Goal: Use online tool/utility: Utilize a website feature to perform a specific function

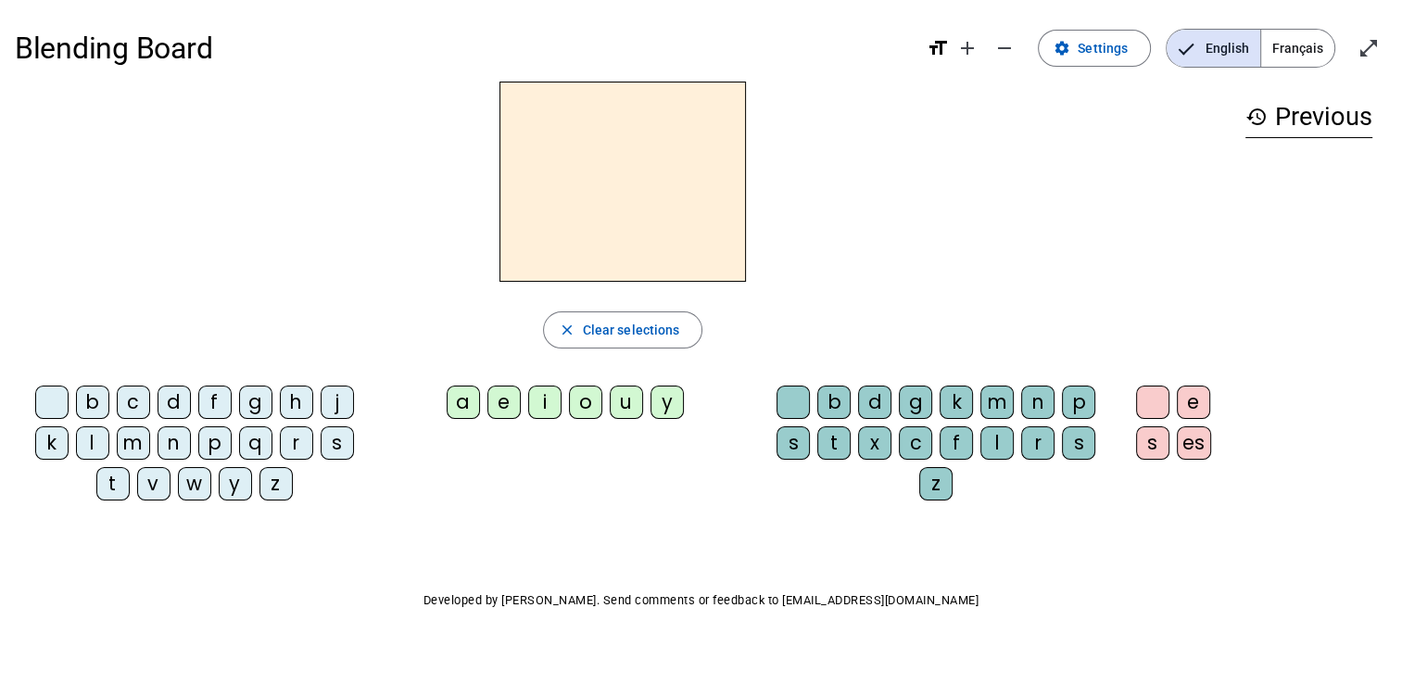
drag, startPoint x: 98, startPoint y: 410, endPoint x: 173, endPoint y: 410, distance: 75.0
click at [98, 410] on div "b" at bounding box center [92, 401] width 33 height 33
click at [458, 402] on div "a" at bounding box center [463, 401] width 33 height 33
click at [506, 402] on div "e" at bounding box center [503, 401] width 33 height 33
click at [539, 408] on div "i" at bounding box center [544, 401] width 33 height 33
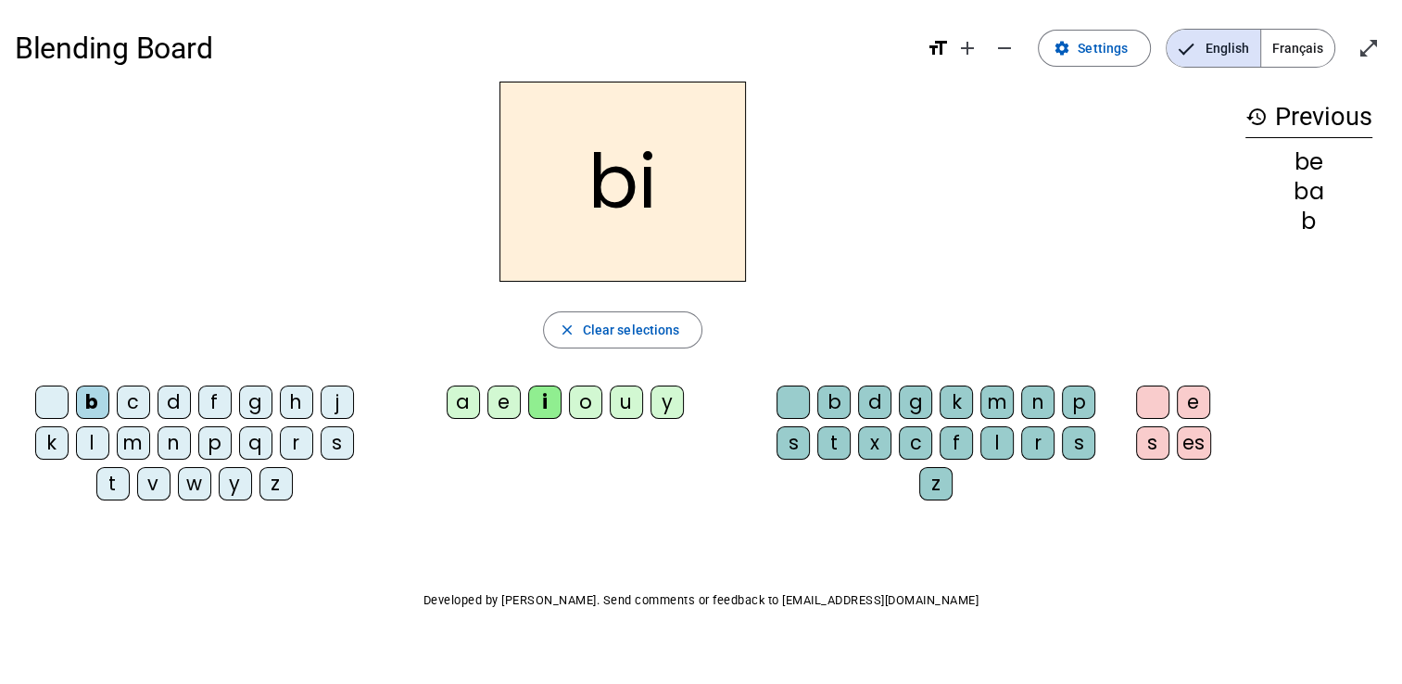
click at [584, 408] on div "o" at bounding box center [585, 401] width 33 height 33
click at [622, 406] on div "u" at bounding box center [626, 401] width 33 height 33
click at [660, 402] on div "y" at bounding box center [666, 401] width 33 height 33
click at [831, 407] on div "b" at bounding box center [833, 401] width 33 height 33
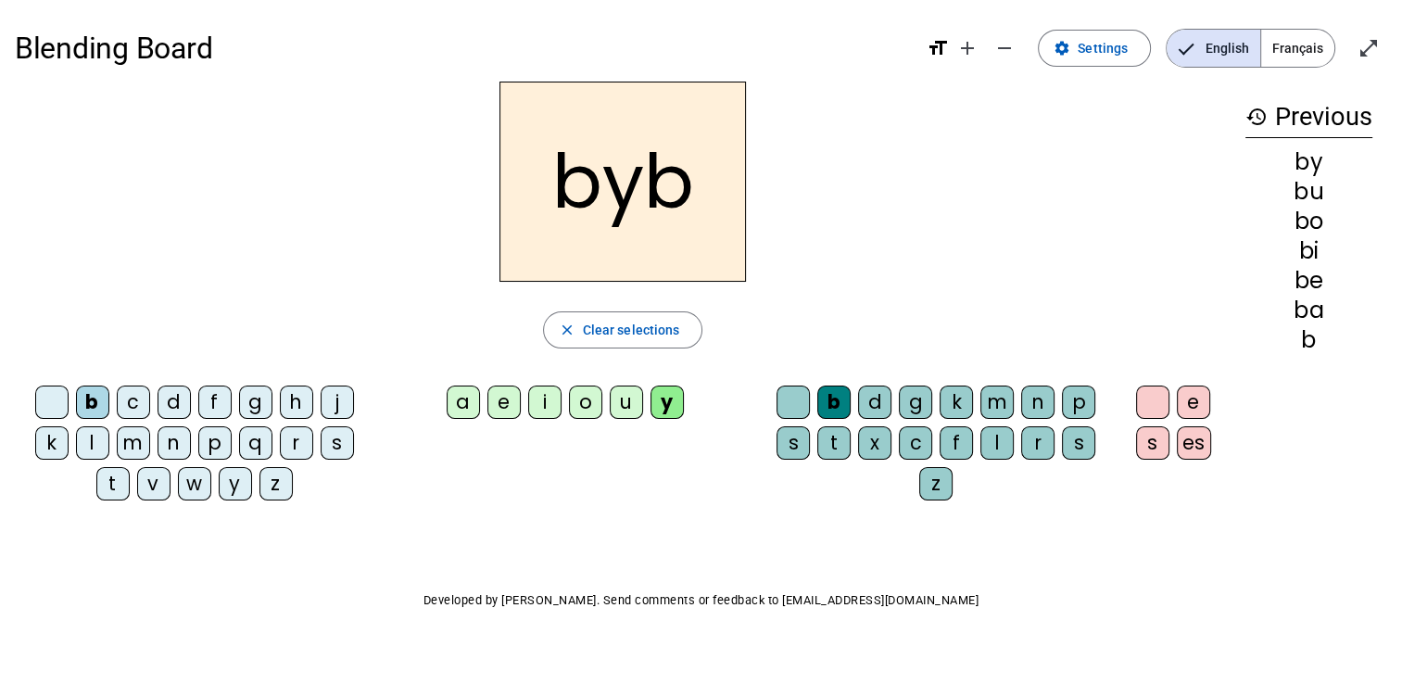
click at [804, 438] on div "s" at bounding box center [792, 442] width 33 height 33
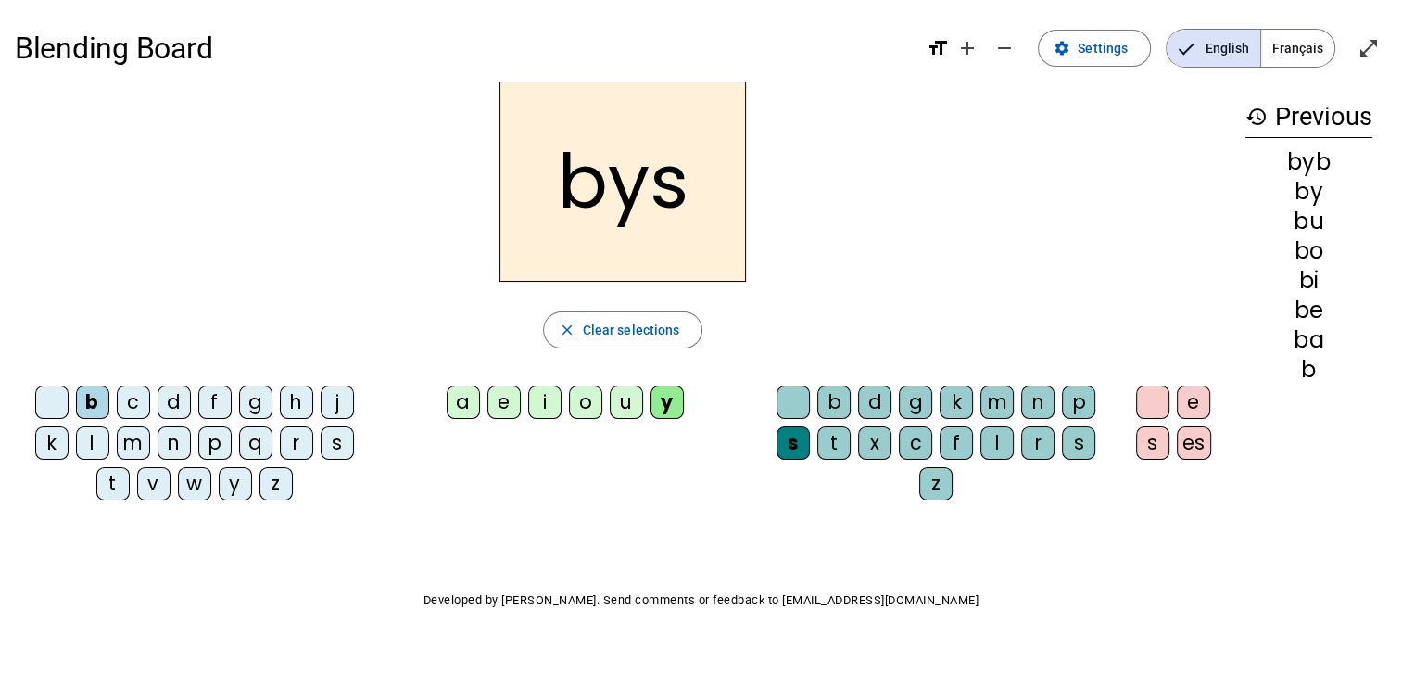
click at [122, 480] on div "t" at bounding box center [112, 483] width 33 height 33
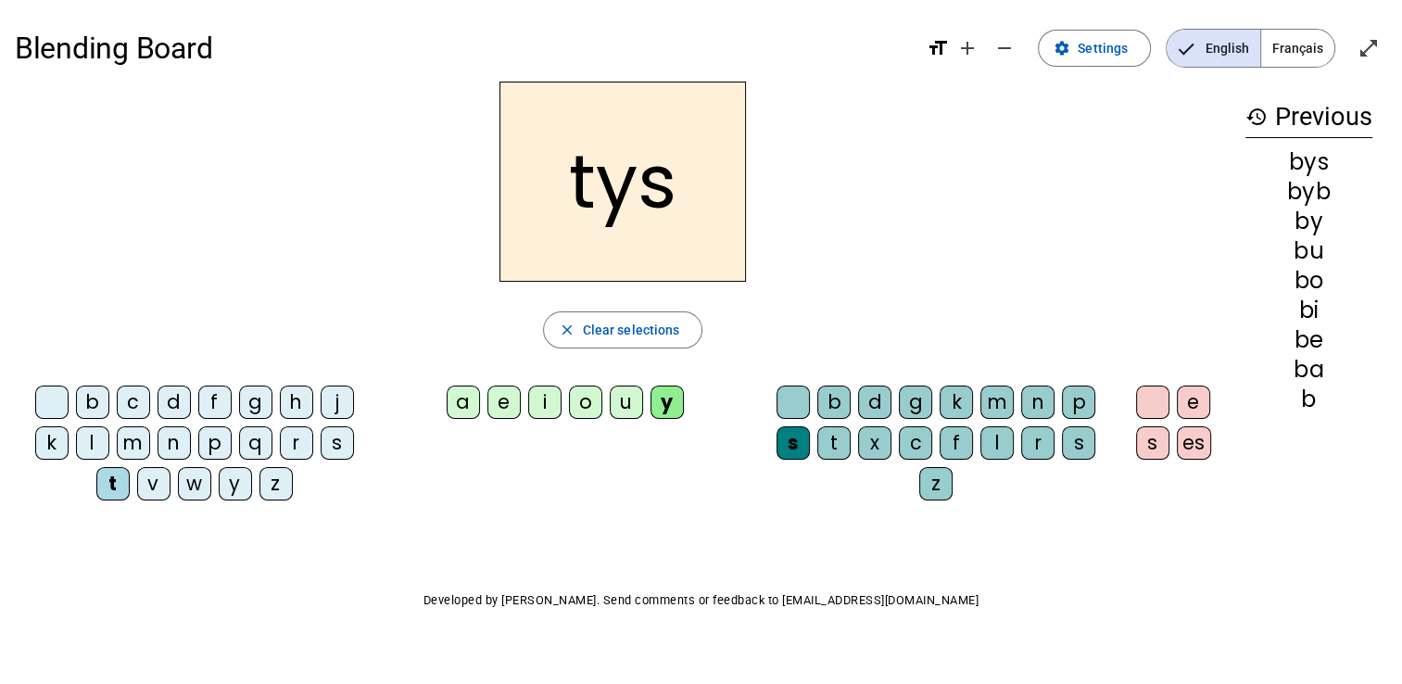
click at [208, 443] on div "p" at bounding box center [214, 442] width 33 height 33
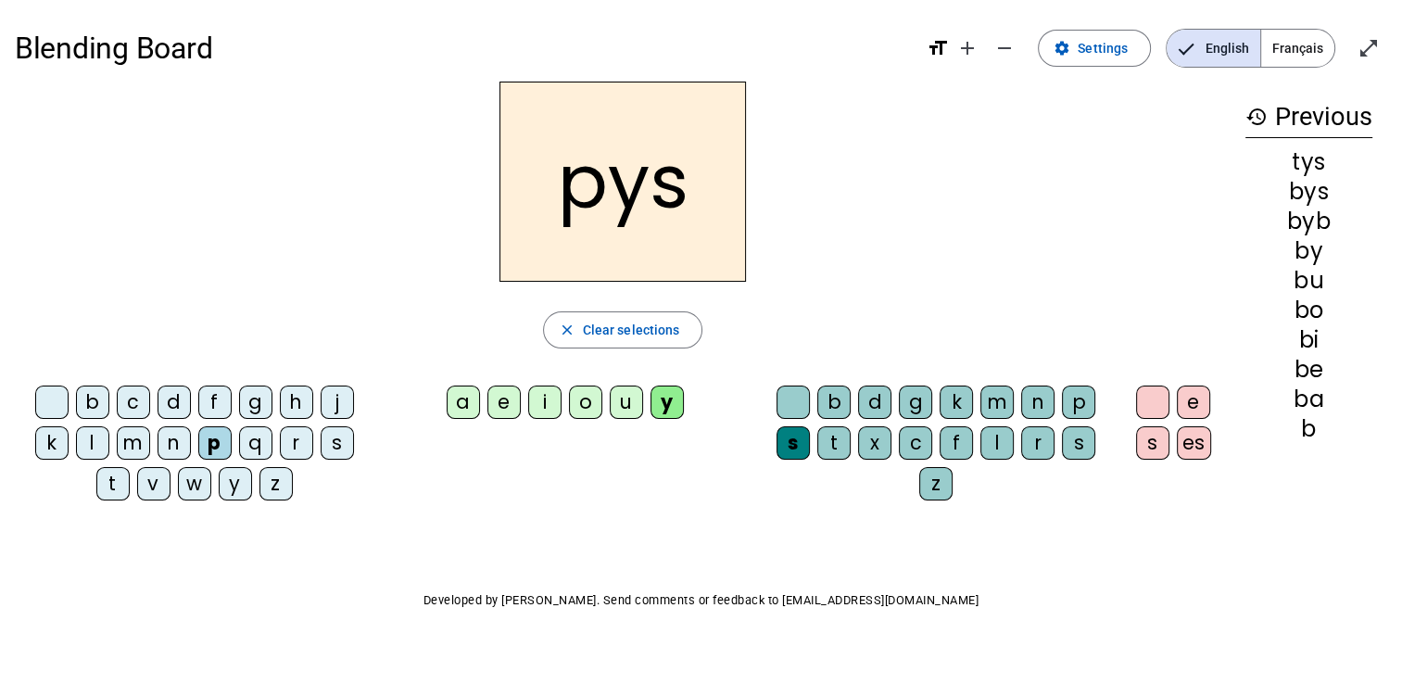
click at [182, 441] on div "n" at bounding box center [174, 442] width 33 height 33
click at [294, 402] on div "h" at bounding box center [296, 401] width 33 height 33
click at [350, 401] on div "j" at bounding box center [337, 401] width 33 height 33
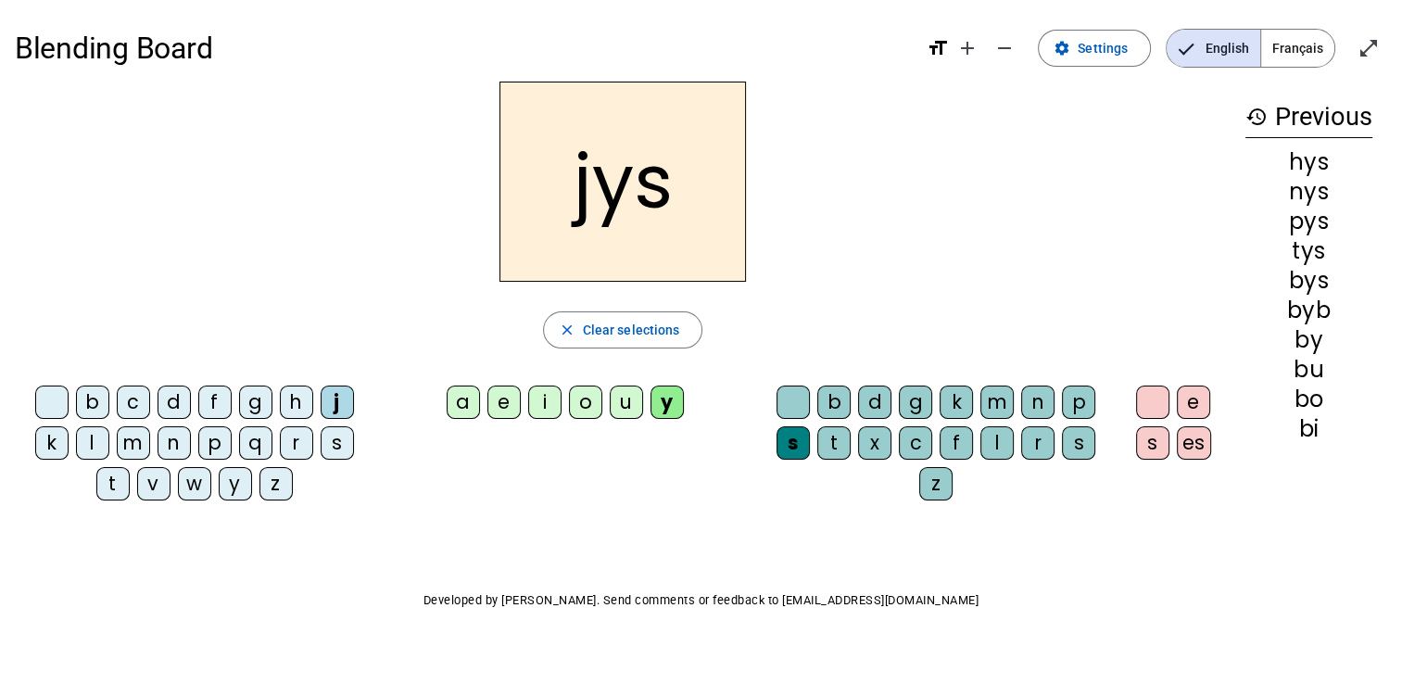
click at [350, 432] on div "s" at bounding box center [337, 442] width 33 height 33
click at [250, 398] on div "g" at bounding box center [255, 401] width 33 height 33
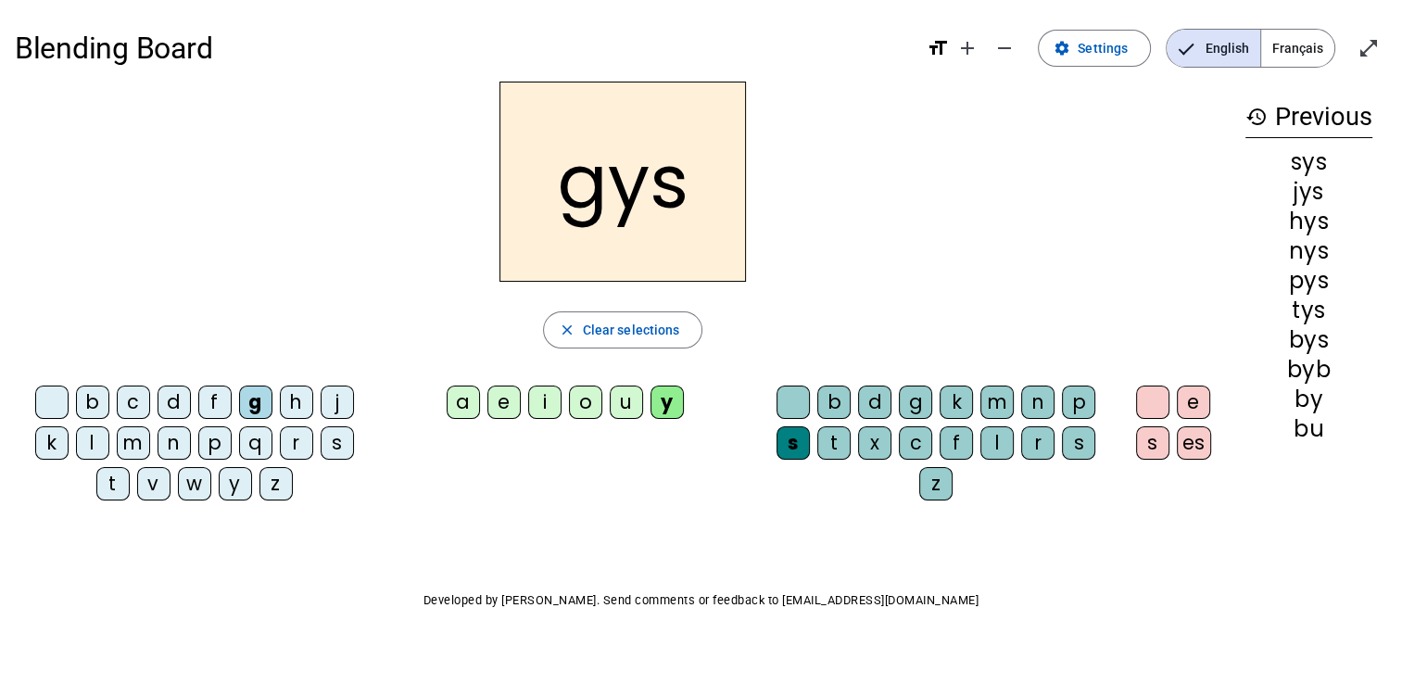
click at [261, 446] on div "q" at bounding box center [255, 442] width 33 height 33
click at [212, 406] on div "f" at bounding box center [214, 401] width 33 height 33
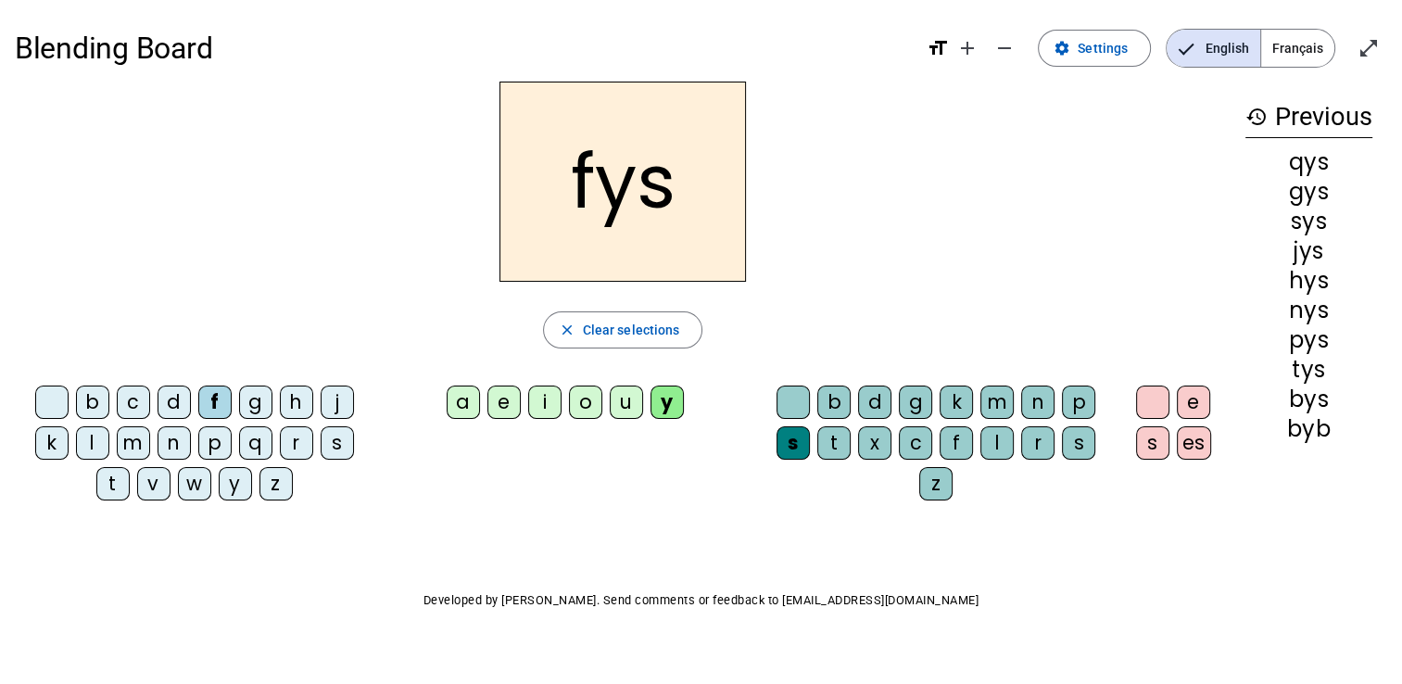
click at [167, 398] on div "d" at bounding box center [174, 401] width 33 height 33
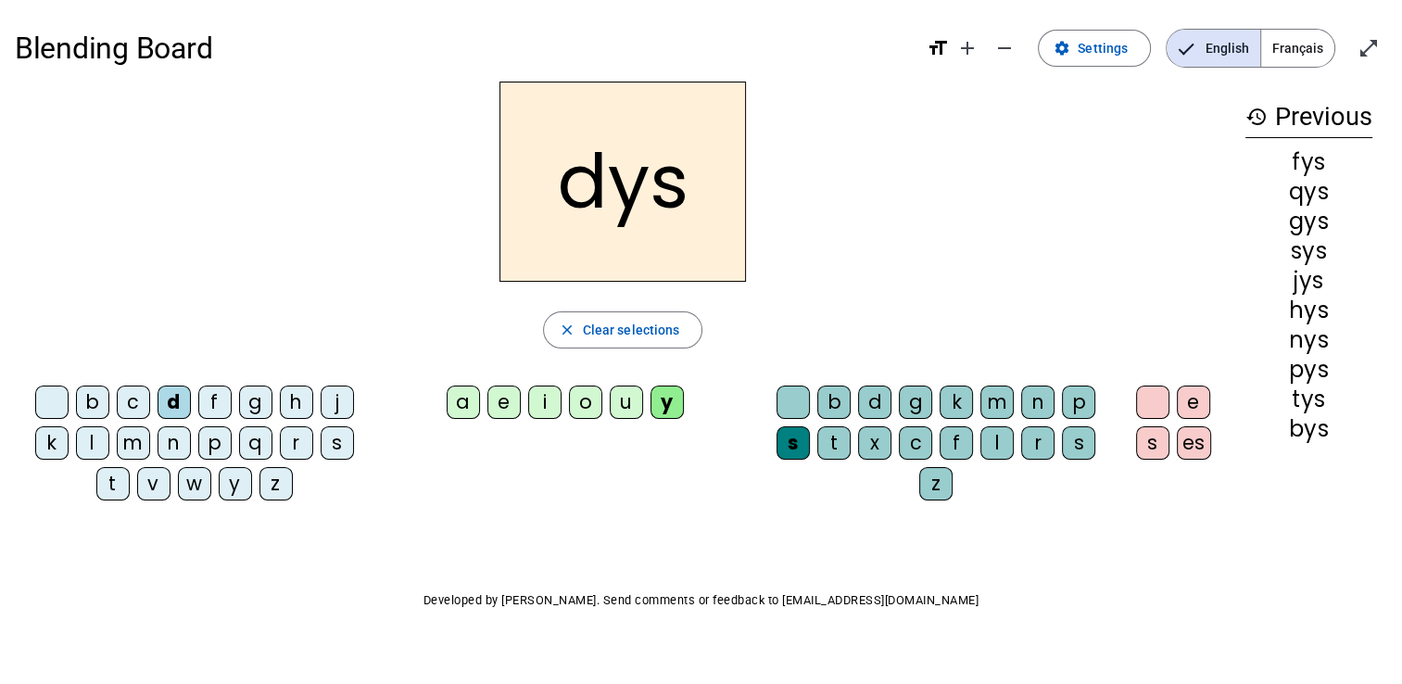
click at [1152, 445] on div "s" at bounding box center [1152, 442] width 33 height 33
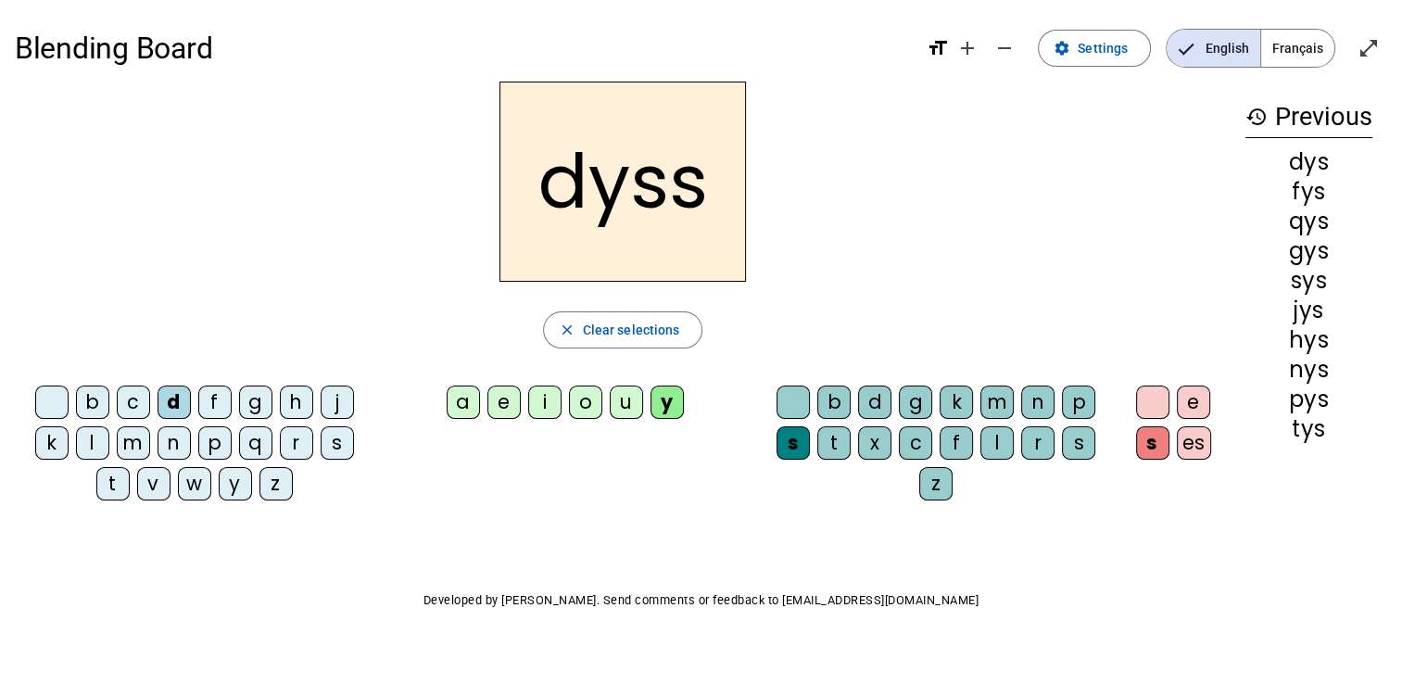
click at [1153, 439] on div "s" at bounding box center [1152, 442] width 33 height 33
click at [1184, 402] on div "e" at bounding box center [1193, 401] width 33 height 33
click at [1197, 406] on div "e" at bounding box center [1193, 401] width 33 height 33
click at [1154, 409] on div at bounding box center [1152, 401] width 33 height 33
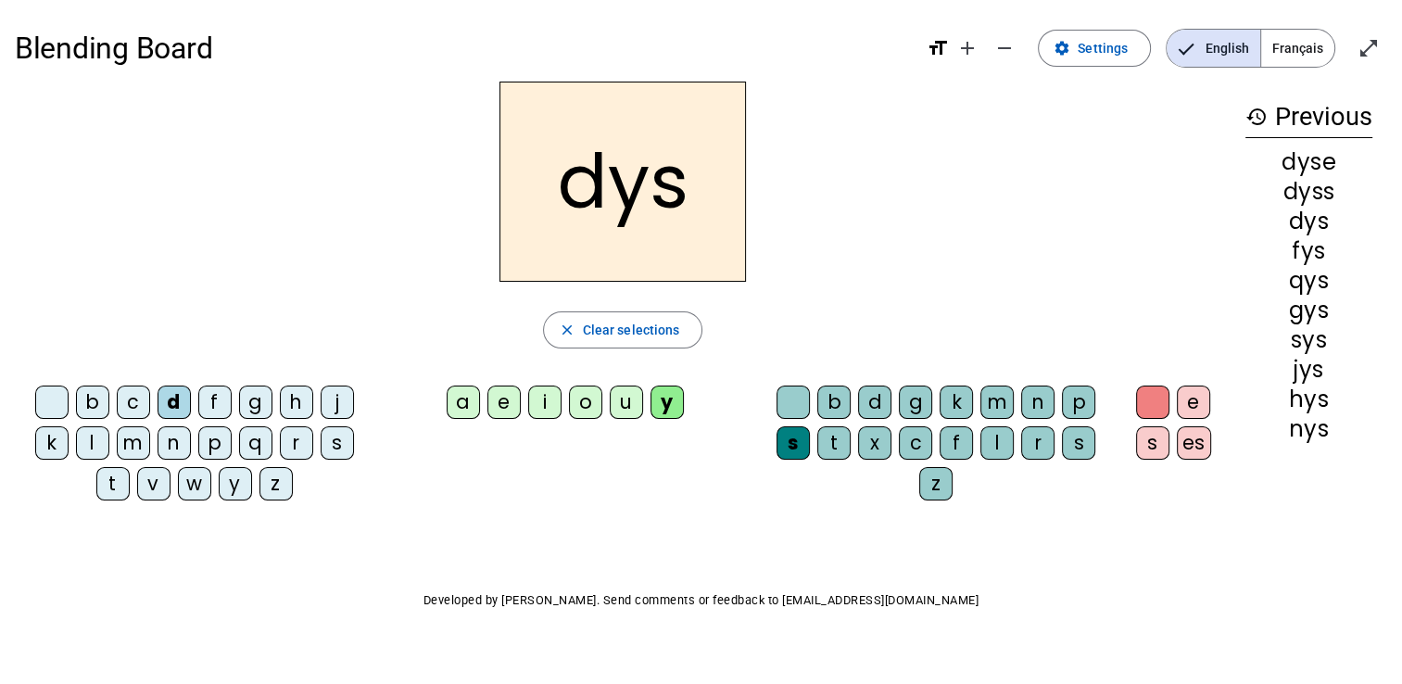
click at [797, 397] on div at bounding box center [792, 401] width 33 height 33
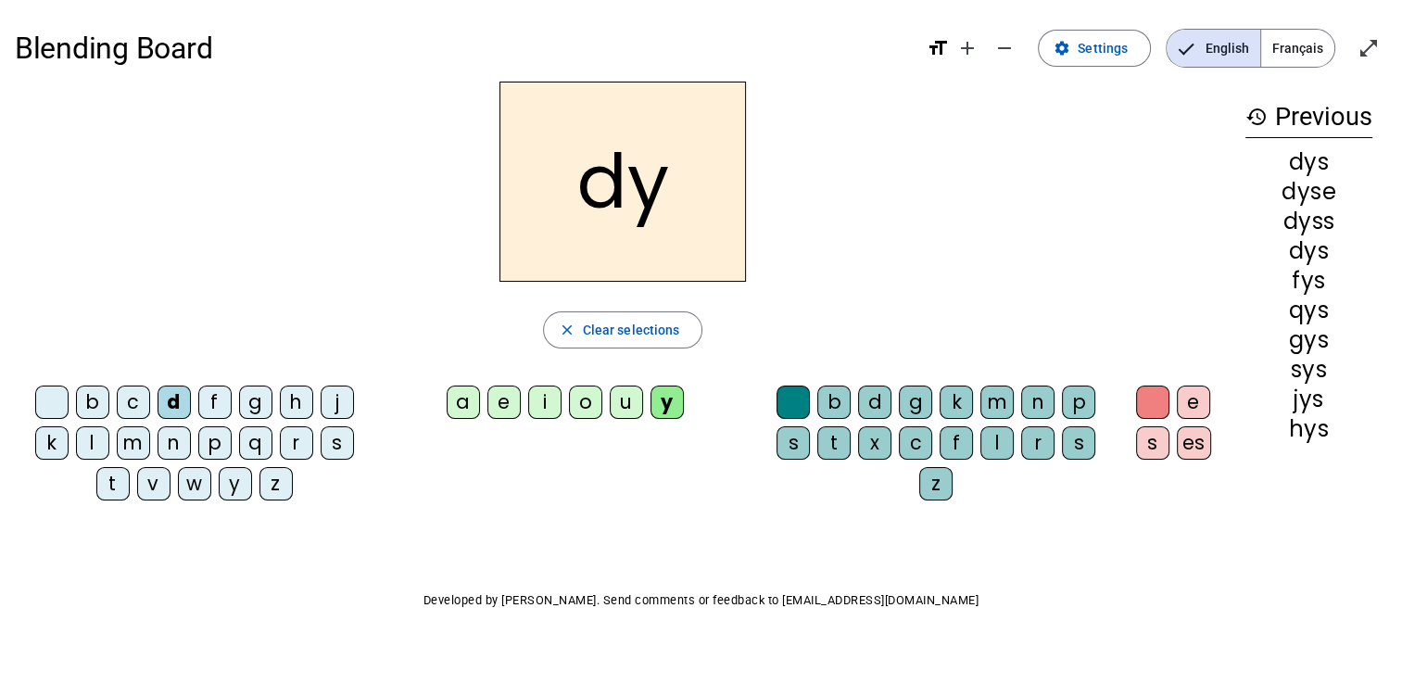
click at [41, 401] on div at bounding box center [51, 401] width 33 height 33
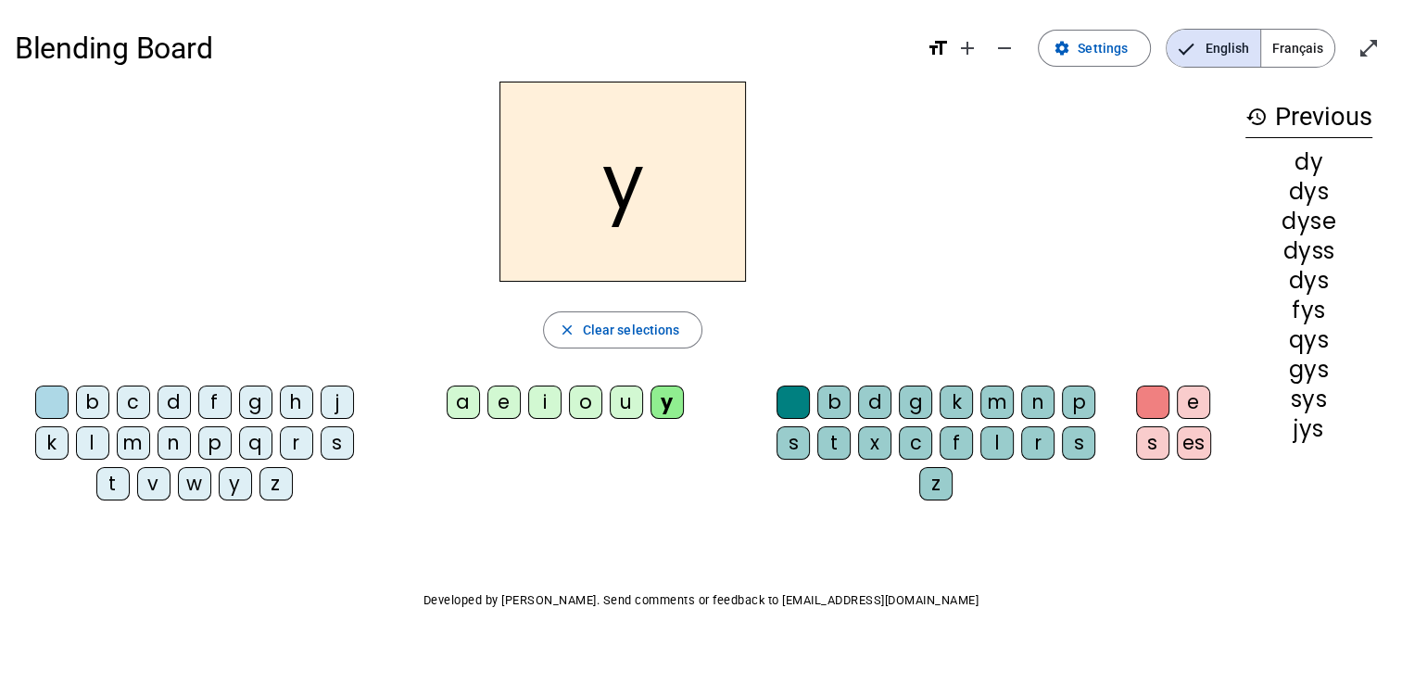
click at [465, 406] on div "a" at bounding box center [463, 401] width 33 height 33
click at [496, 405] on div "e" at bounding box center [503, 401] width 33 height 33
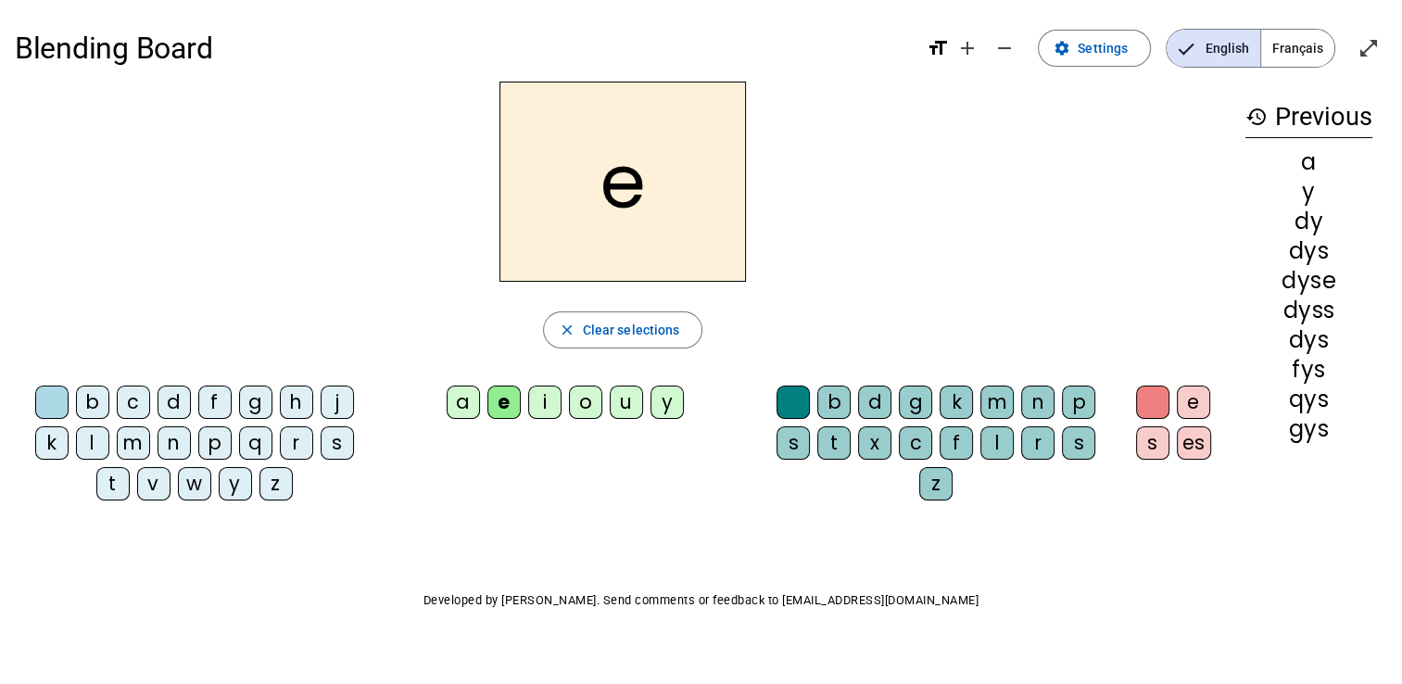
click at [538, 402] on div "i" at bounding box center [544, 401] width 33 height 33
click at [566, 398] on letter-bubble "i" at bounding box center [548, 405] width 41 height 41
click at [592, 398] on div "o" at bounding box center [585, 401] width 33 height 33
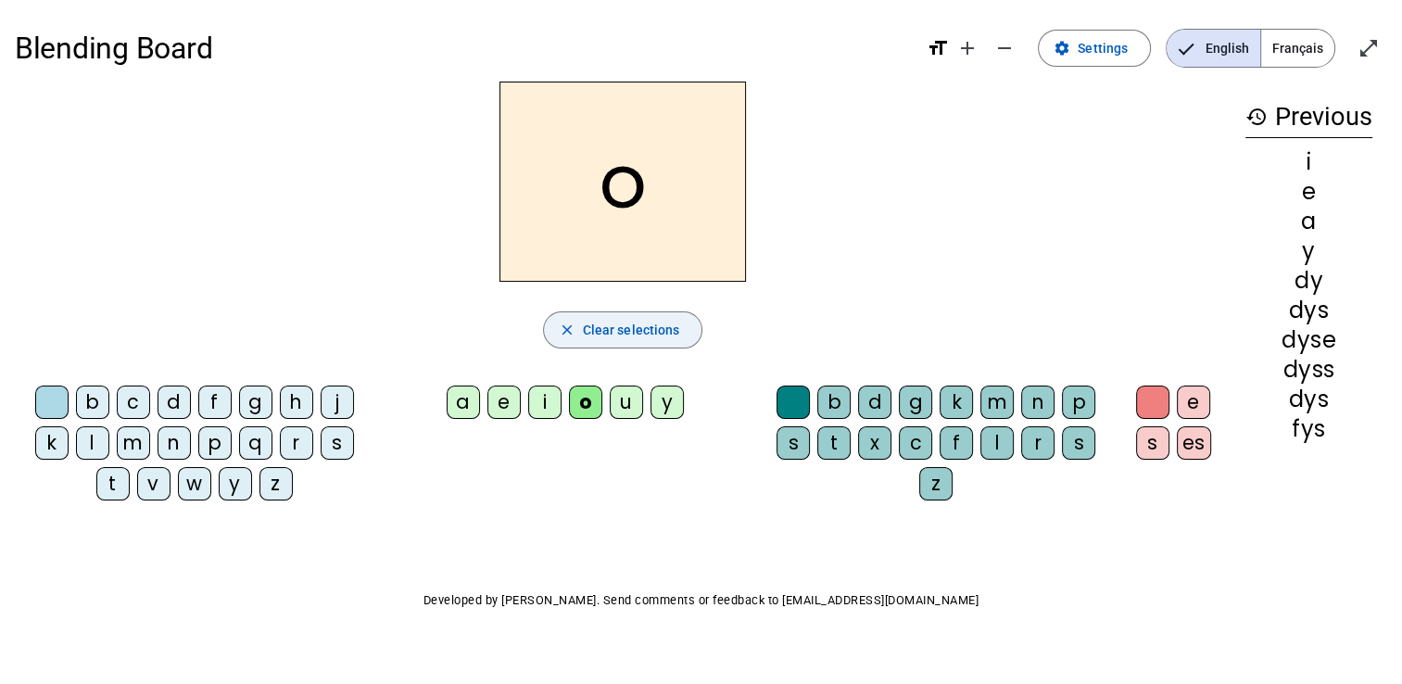
click at [658, 332] on span "Clear selections" at bounding box center [631, 330] width 97 height 22
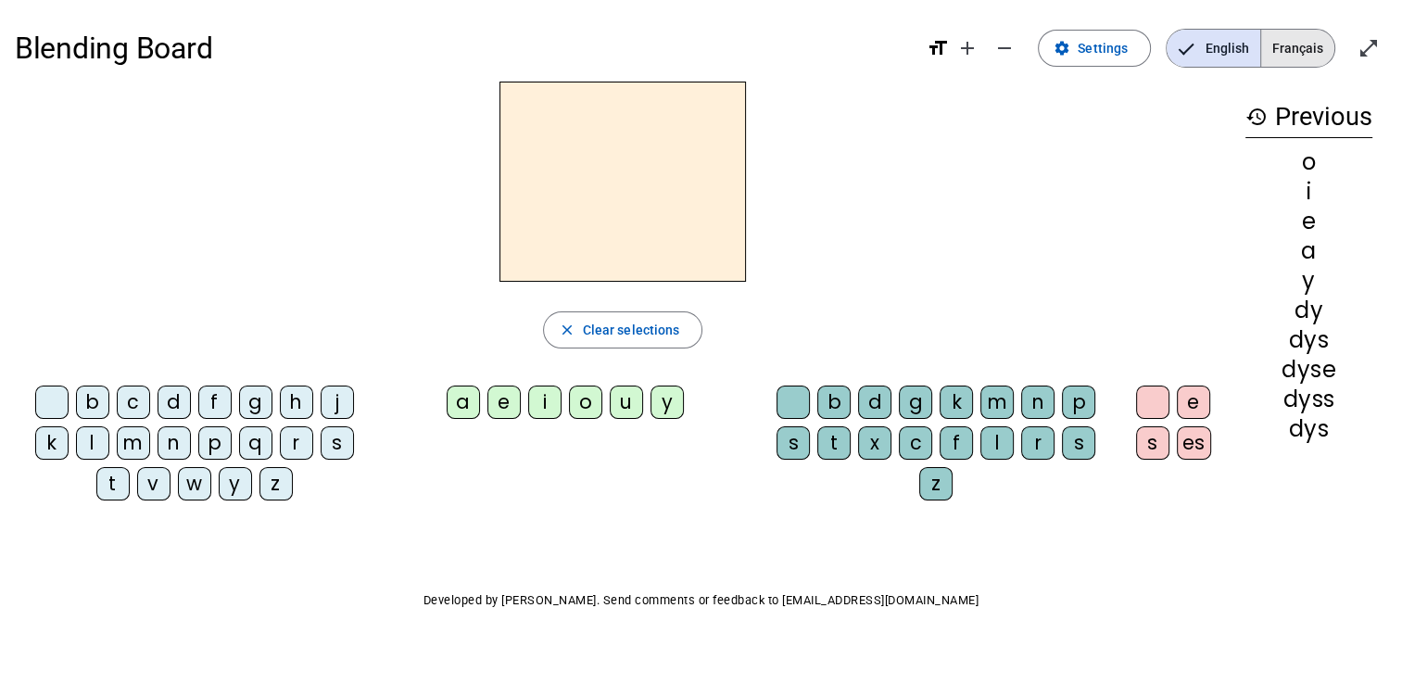
click at [1316, 54] on span "Français" at bounding box center [1297, 48] width 73 height 37
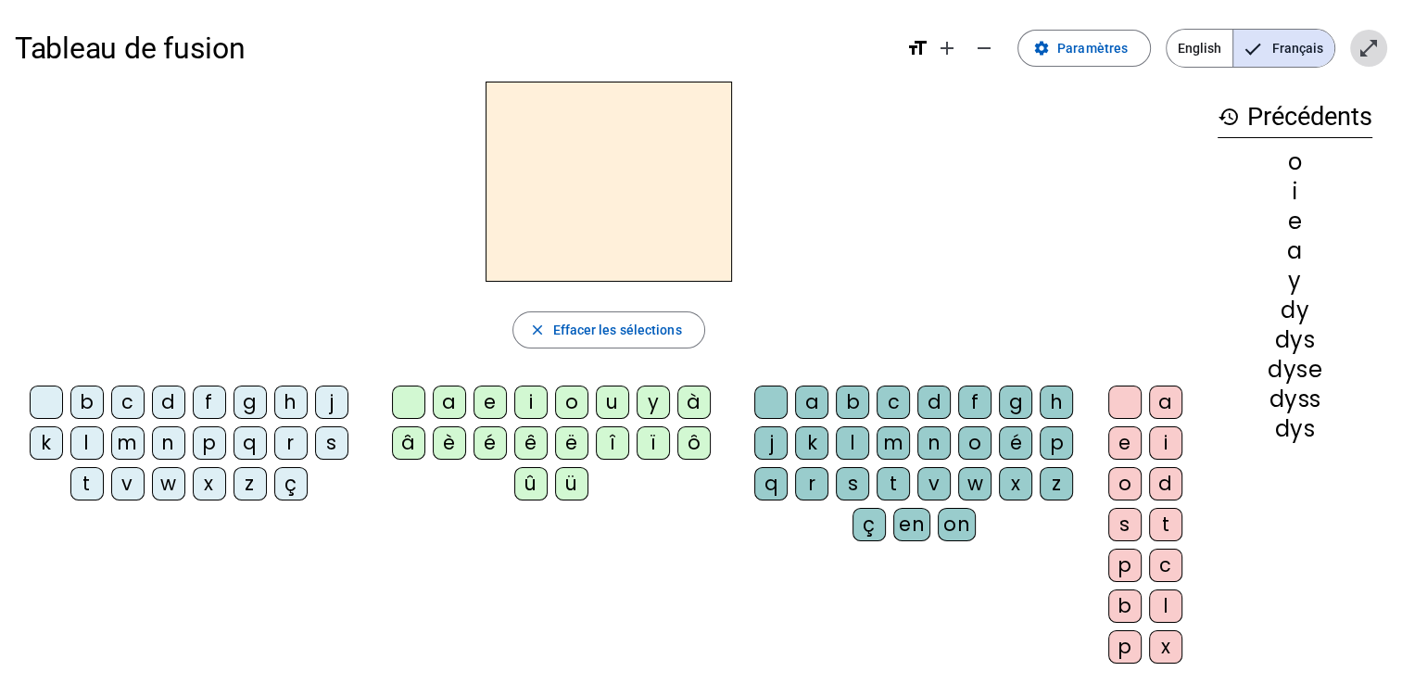
click at [1375, 59] on span "Entrer en plein écran" at bounding box center [1368, 48] width 44 height 44
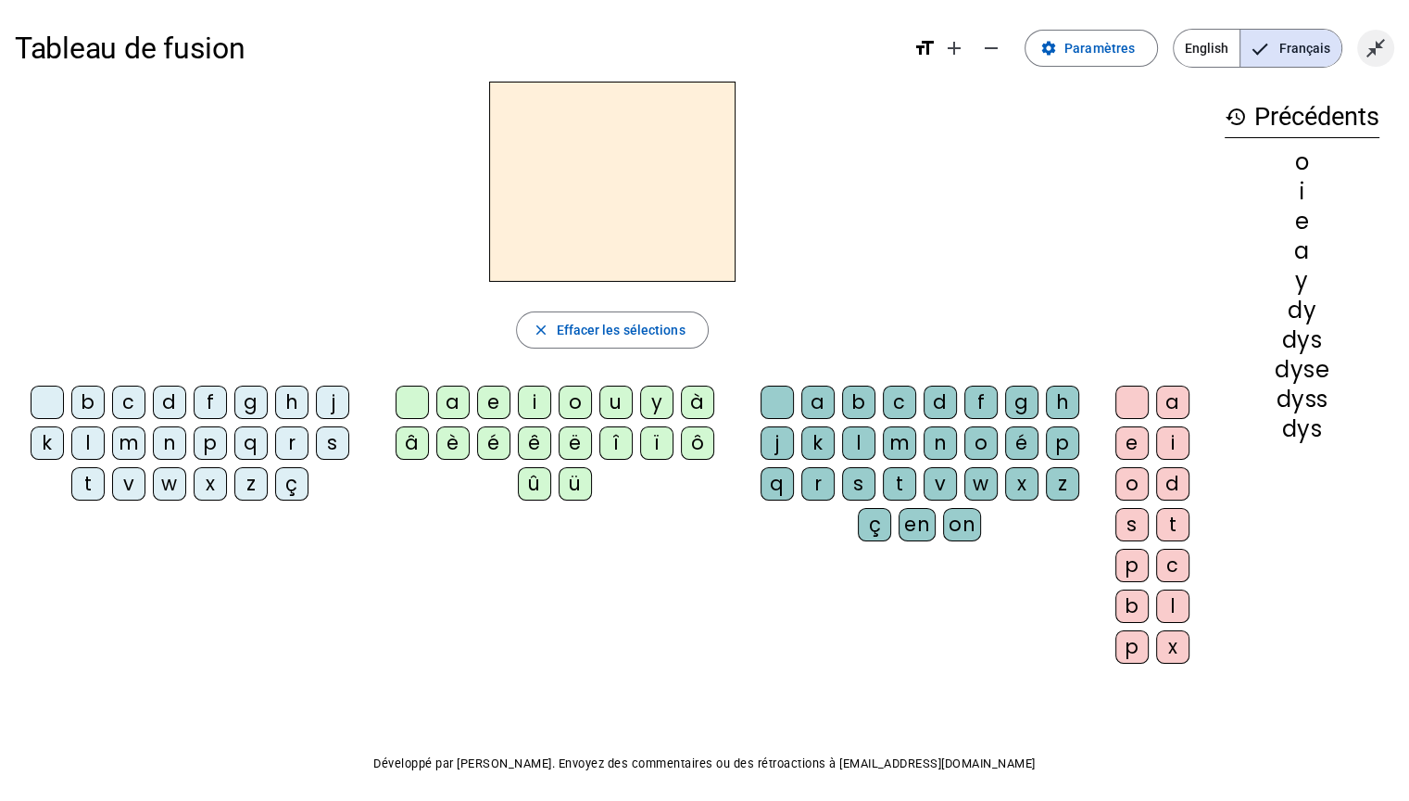
click at [1364, 50] on span "Quitter le plein écran" at bounding box center [1376, 48] width 44 height 44
